Goal: Task Accomplishment & Management: Manage account settings

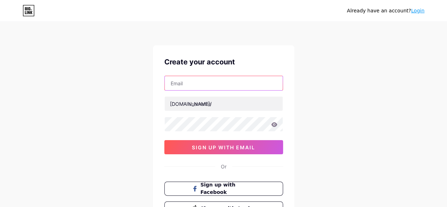
drag, startPoint x: 220, startPoint y: 83, endPoint x: 223, endPoint y: 87, distance: 4.5
click at [220, 83] on input "text" at bounding box center [224, 83] width 118 height 14
paste input "[EMAIL_ADDRESS][DOMAIN_NAME]"
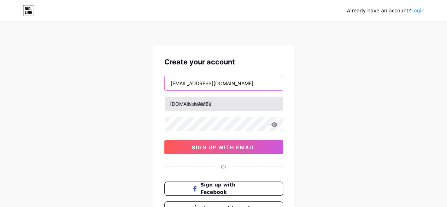
type input "[EMAIL_ADDRESS][DOMAIN_NAME]"
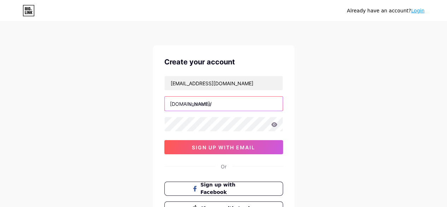
click at [216, 104] on input "text" at bounding box center [224, 103] width 118 height 14
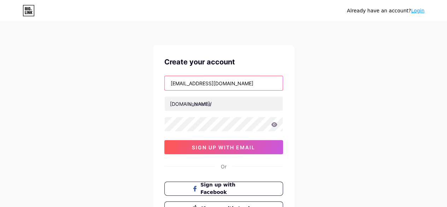
click at [195, 83] on input "[EMAIL_ADDRESS][DOMAIN_NAME]" at bounding box center [224, 83] width 118 height 14
drag, startPoint x: 197, startPoint y: 84, endPoint x: 150, endPoint y: 85, distance: 47.4
click at [150, 85] on div "Already have an account? Login Create your account zacasemgt@gmail.com bio.link…" at bounding box center [223, 135] width 447 height 270
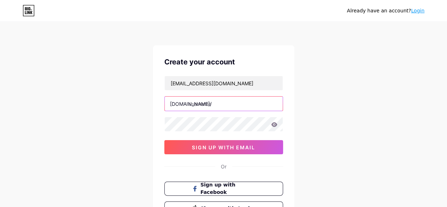
click at [200, 106] on input "text" at bounding box center [224, 103] width 118 height 14
paste input "zacasemgt"
type input "zacasemgt"
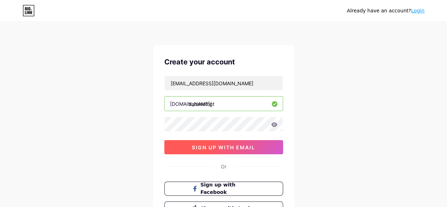
click at [216, 149] on span "sign up with email" at bounding box center [223, 147] width 63 height 6
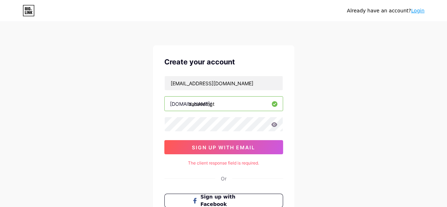
scroll to position [35, 0]
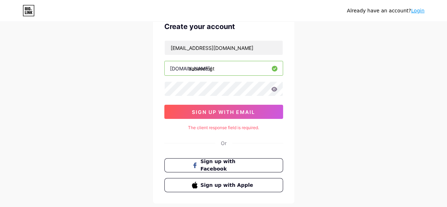
click at [274, 90] on icon at bounding box center [274, 89] width 6 height 5
click at [276, 88] on icon at bounding box center [274, 89] width 6 height 5
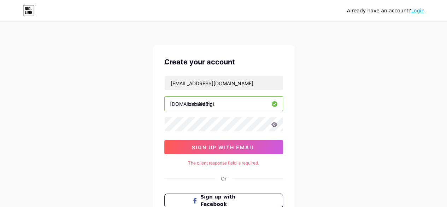
click at [275, 124] on icon at bounding box center [274, 124] width 6 height 5
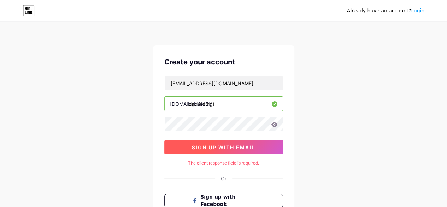
click at [236, 147] on span "sign up with email" at bounding box center [223, 147] width 63 height 6
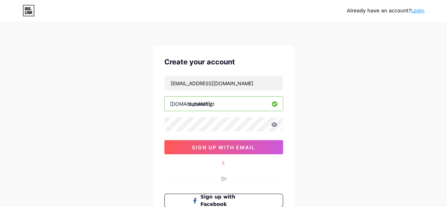
click at [218, 163] on div "E" at bounding box center [223, 163] width 119 height 6
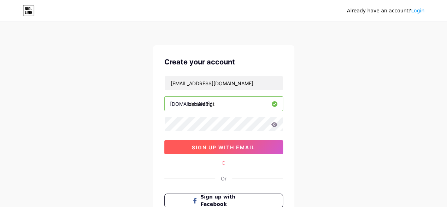
click at [228, 147] on span "sign up with email" at bounding box center [223, 147] width 63 height 6
click at [228, 152] on button "sign up with email" at bounding box center [223, 147] width 119 height 14
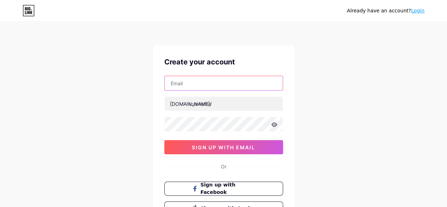
click at [196, 83] on input "text" at bounding box center [224, 83] width 118 height 14
click at [204, 80] on input "text" at bounding box center [224, 83] width 118 height 14
paste input "[EMAIL_ADDRESS][DOMAIN_NAME]"
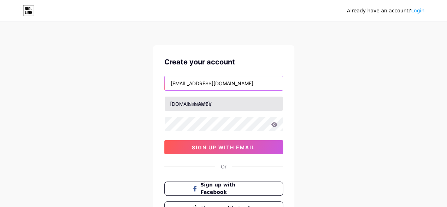
type input "[EMAIL_ADDRESS][DOMAIN_NAME]"
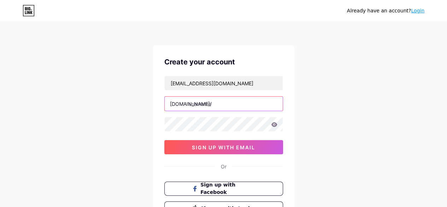
click at [200, 104] on input "text" at bounding box center [224, 103] width 118 height 14
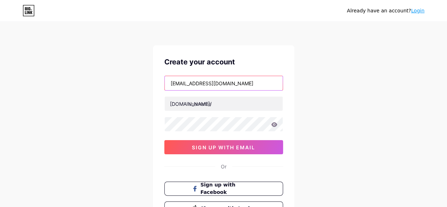
drag, startPoint x: 197, startPoint y: 84, endPoint x: 130, endPoint y: 89, distance: 67.0
click at [130, 89] on div "Already have an account? Login Create your account zacasemgt@gmail.com bio.link…" at bounding box center [223, 135] width 447 height 270
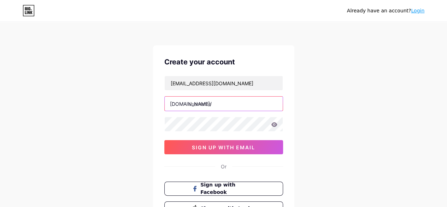
click at [193, 105] on input "text" at bounding box center [224, 103] width 118 height 14
paste input "zacasemgt"
type input "zacasemgt"
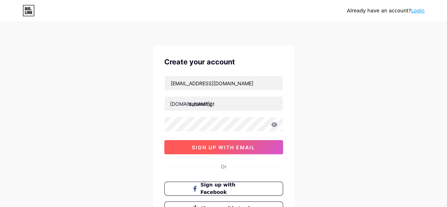
click at [226, 143] on button "sign up with email" at bounding box center [223, 147] width 119 height 14
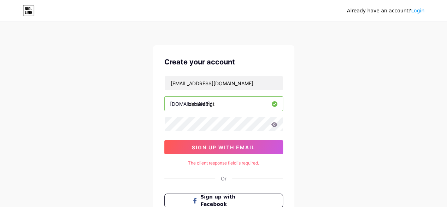
click at [340, 130] on div "Already have an account? Login Create your account zacasemgt@gmail.com bio.link…" at bounding box center [223, 141] width 447 height 282
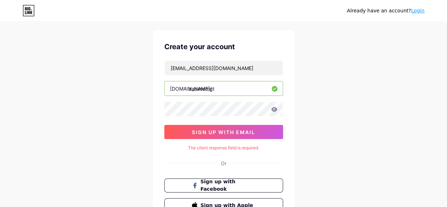
scroll to position [4, 0]
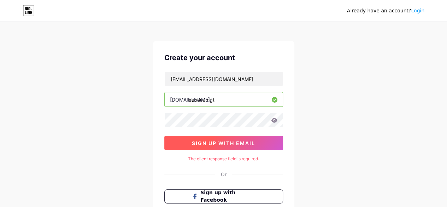
click at [220, 143] on span "sign up with email" at bounding box center [223, 143] width 63 height 6
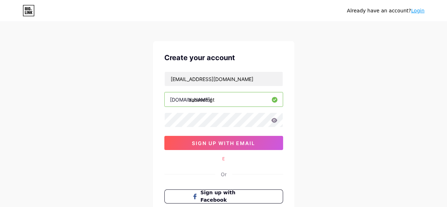
click at [275, 122] on icon at bounding box center [274, 120] width 6 height 5
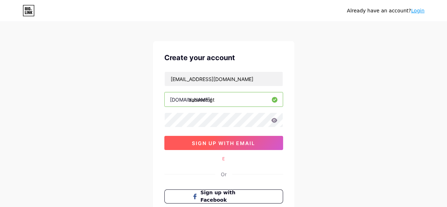
click at [223, 141] on span "sign up with email" at bounding box center [223, 143] width 63 height 6
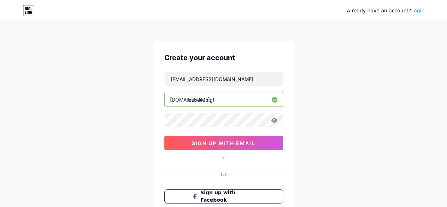
click at [416, 13] on link "Login" at bounding box center [417, 11] width 13 height 6
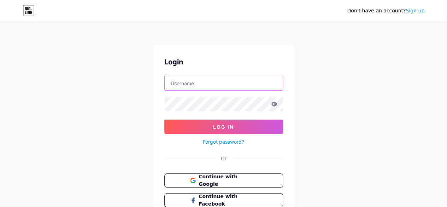
click at [212, 86] on input "text" at bounding box center [224, 83] width 118 height 14
click at [235, 87] on input "[EMAIL_ADDRESS][DOMAIN_NAME]" at bounding box center [224, 83] width 118 height 14
type input "[EMAIL_ADDRESS][DOMAIN_NAME]"
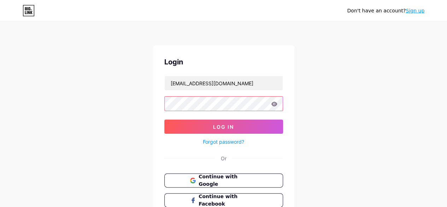
scroll to position [35, 0]
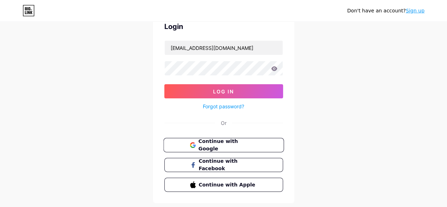
click at [223, 146] on span "Continue with Google" at bounding box center [227, 144] width 59 height 15
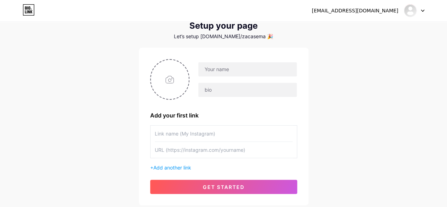
scroll to position [35, 0]
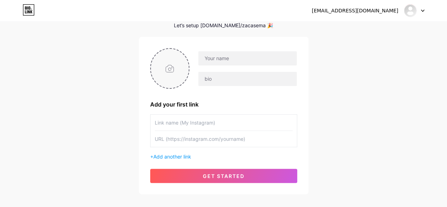
click at [169, 77] on input "file" at bounding box center [170, 68] width 38 height 39
click at [177, 76] on input "file" at bounding box center [170, 68] width 38 height 39
type input "C:\fakepath\ZA Case Logo.jpg"
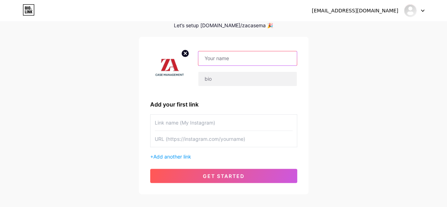
drag, startPoint x: 216, startPoint y: 51, endPoint x: 215, endPoint y: 60, distance: 9.6
click at [216, 51] on input "text" at bounding box center [247, 58] width 98 height 14
paste input "ZA Case Management"
type input "ZA Case Management"
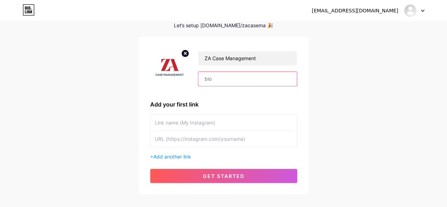
click at [216, 74] on input "text" at bounding box center [247, 79] width 98 height 14
paste input "ZA Case Management offers expert support for auto injury, orthopedic, slip and …"
type input "ZA Case Management offers expert support for auto injury, orthopedic, slip and …"
click at [222, 118] on input "text" at bounding box center [224, 122] width 138 height 16
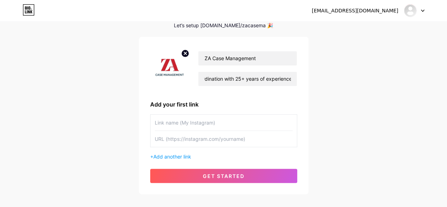
scroll to position [0, 0]
click at [249, 75] on input "ZA Case Management offers expert support for auto injury, orthopedic, slip and …" at bounding box center [247, 79] width 98 height 14
click at [239, 125] on input "text" at bounding box center [224, 122] width 138 height 16
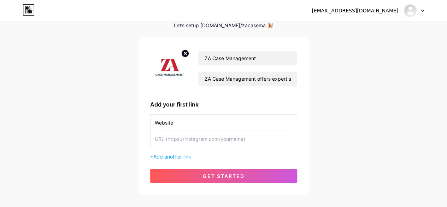
type input "Website"
click at [167, 145] on input "text" at bounding box center [224, 139] width 138 height 16
paste input "[URL][DOMAIN_NAME]"
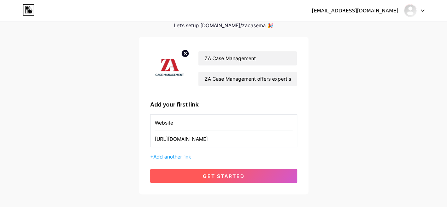
type input "[URL][DOMAIN_NAME]"
click at [193, 172] on button "get started" at bounding box center [223, 176] width 147 height 14
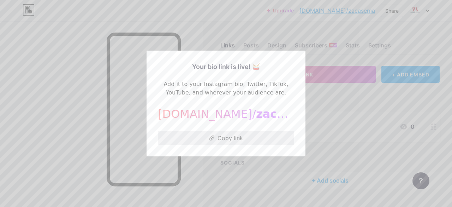
click at [237, 142] on button "Copy link" at bounding box center [226, 138] width 136 height 14
click at [337, 100] on div at bounding box center [226, 103] width 452 height 207
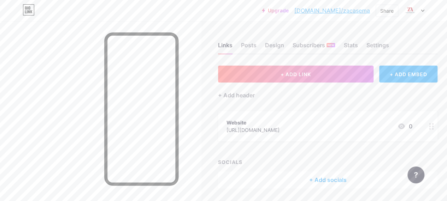
click at [417, 14] on div at bounding box center [414, 10] width 20 height 13
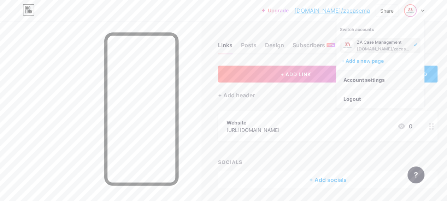
click at [372, 77] on link "Account settings" at bounding box center [380, 80] width 88 height 19
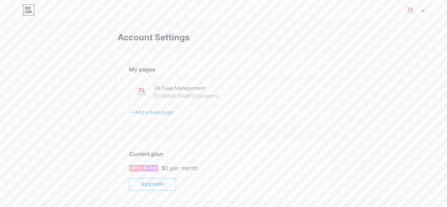
click at [417, 15] on div at bounding box center [414, 10] width 20 height 13
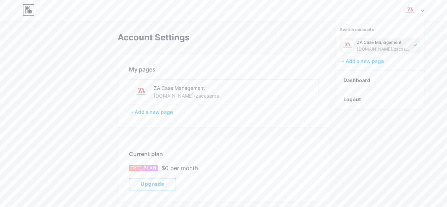
click at [380, 43] on div "ZA Case Management" at bounding box center [384, 43] width 54 height 6
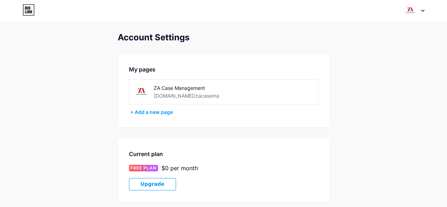
click at [208, 93] on div "ZA Case Management [DOMAIN_NAME]/zacasema" at bounding box center [204, 92] width 100 height 16
click at [171, 95] on div "[DOMAIN_NAME]/zacasema" at bounding box center [186, 95] width 65 height 7
click at [171, 89] on div "ZA Case Management" at bounding box center [204, 87] width 100 height 7
click at [145, 88] on img at bounding box center [142, 92] width 16 height 16
click at [141, 89] on img at bounding box center [142, 92] width 16 height 16
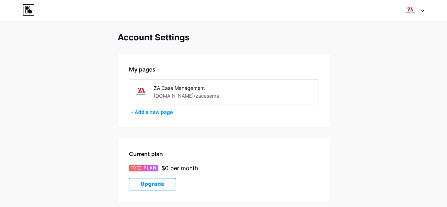
click at [162, 88] on div "ZA Case Management" at bounding box center [204, 87] width 100 height 7
click at [162, 89] on div "ZA Case Management" at bounding box center [204, 87] width 100 height 7
click at [410, 11] on img at bounding box center [410, 10] width 13 height 13
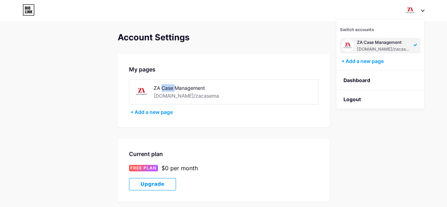
click at [349, 45] on img at bounding box center [347, 45] width 13 height 13
